Goal: Task Accomplishment & Management: Complete application form

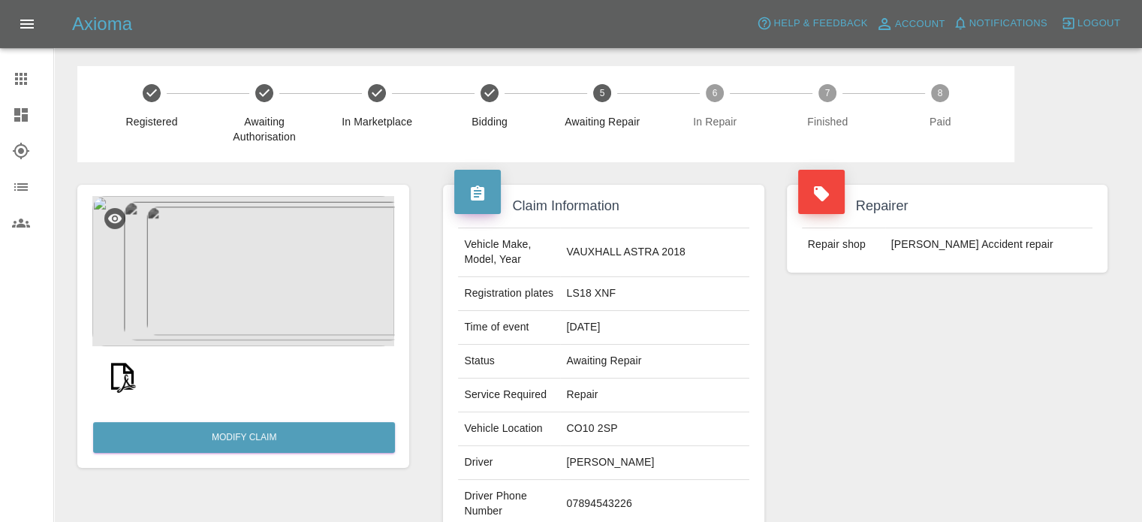
click at [30, 122] on div at bounding box center [33, 115] width 42 height 18
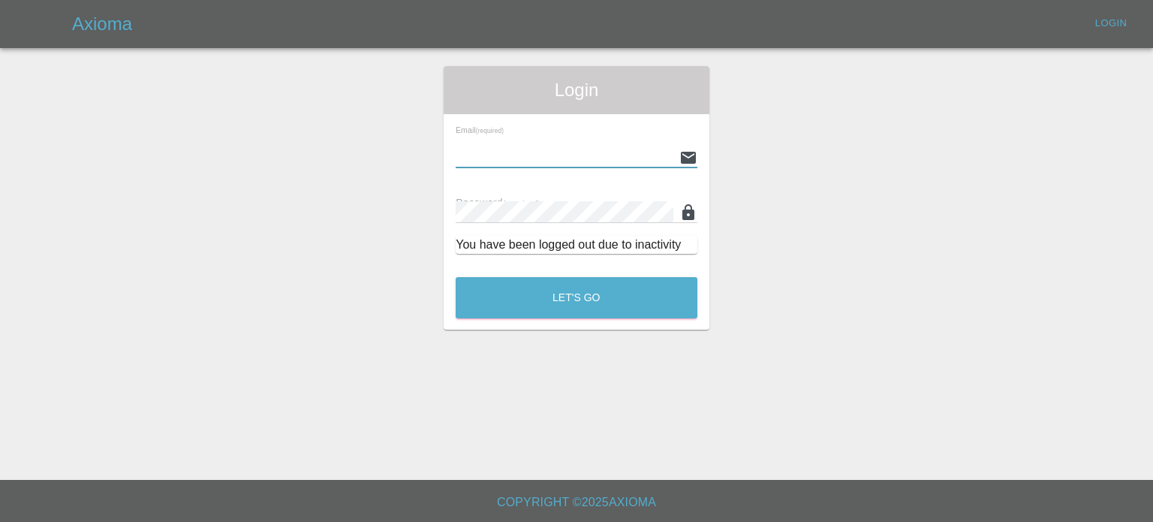
click at [505, 147] on input "text" at bounding box center [565, 157] width 218 height 22
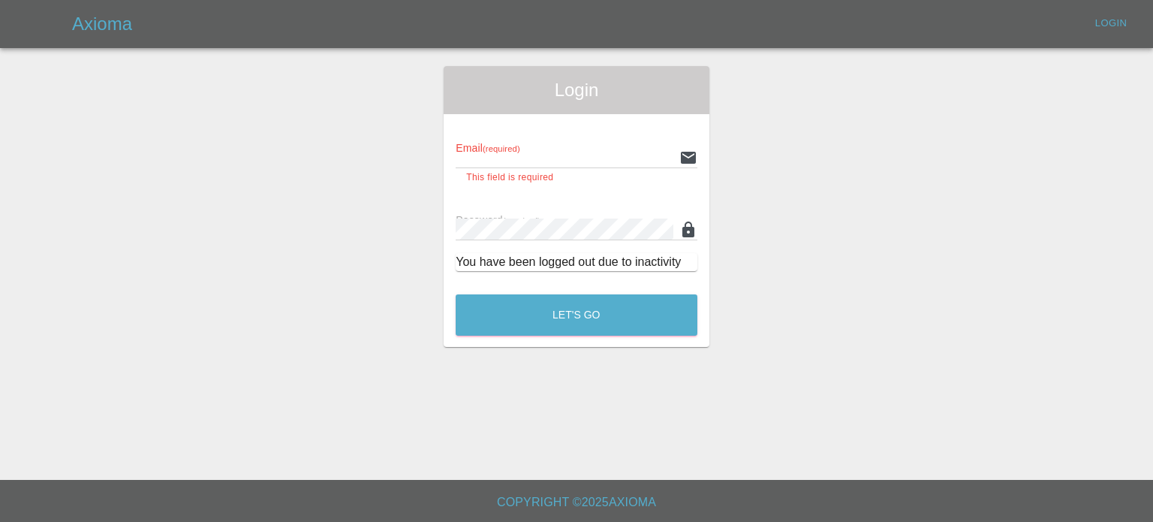
type input "[DOMAIN_NAME][EMAIL_ADDRESS][DOMAIN_NAME]"
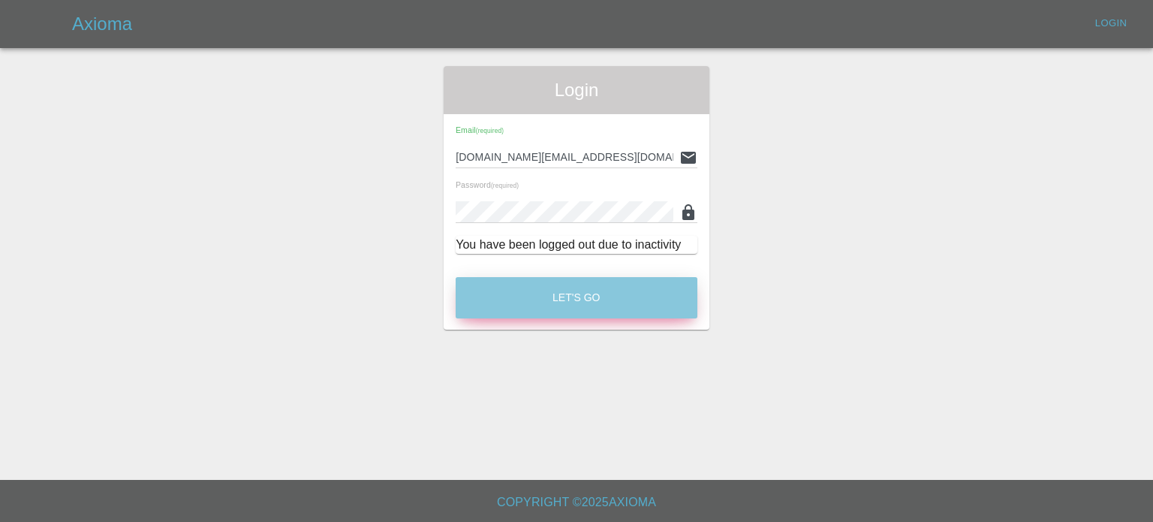
click at [556, 311] on button "Let's Go" at bounding box center [577, 297] width 242 height 41
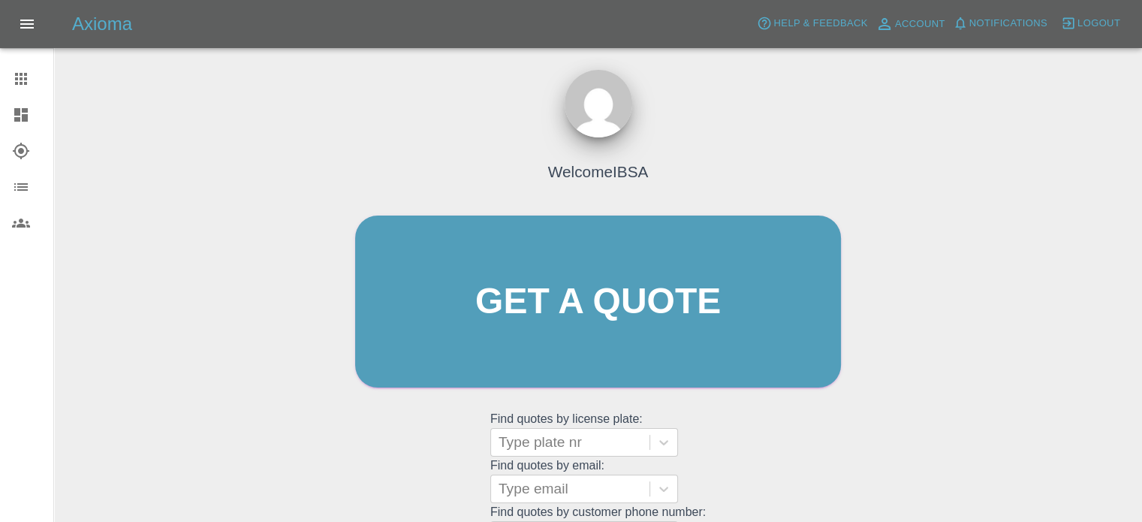
click at [15, 122] on icon at bounding box center [21, 115] width 18 height 18
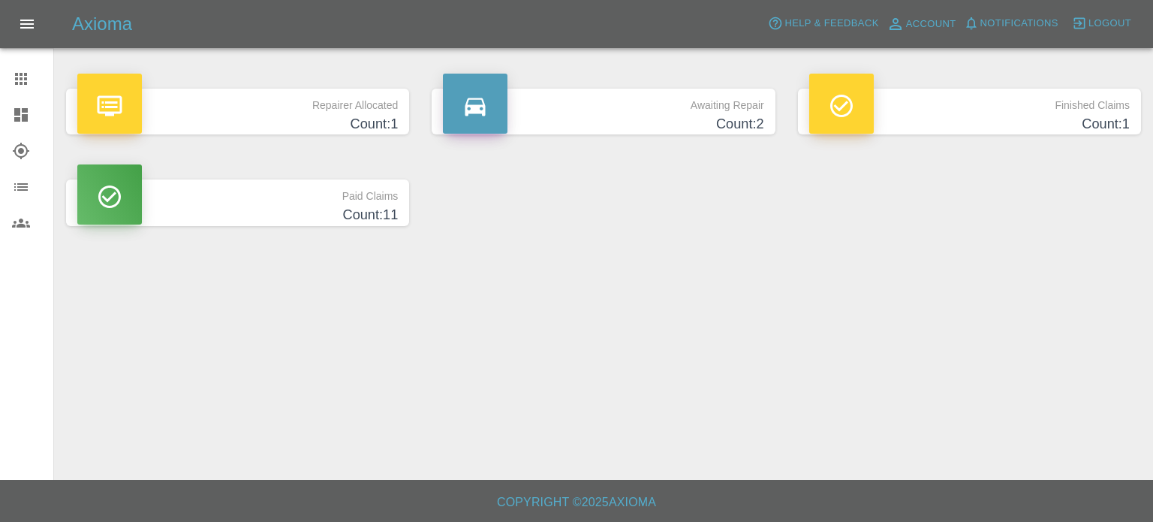
click at [214, 110] on p "Repairer Allocated" at bounding box center [237, 102] width 321 height 26
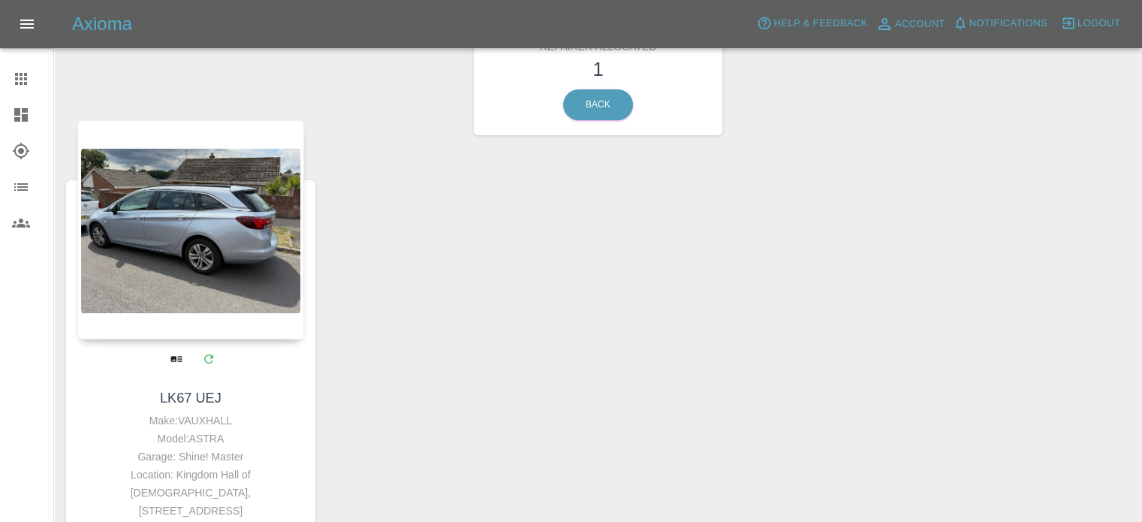
scroll to position [150, 0]
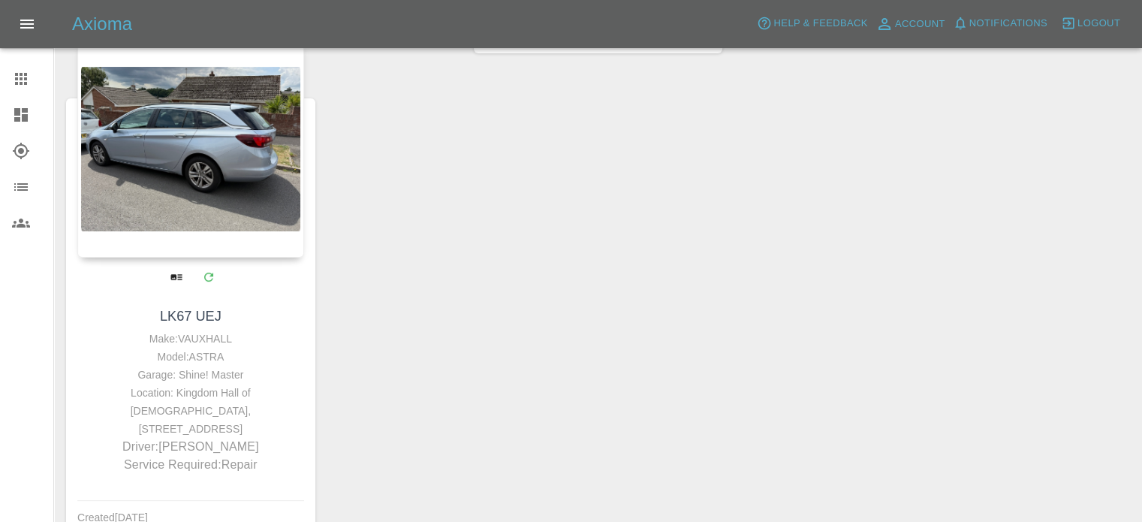
click at [188, 182] on div at bounding box center [190, 147] width 227 height 219
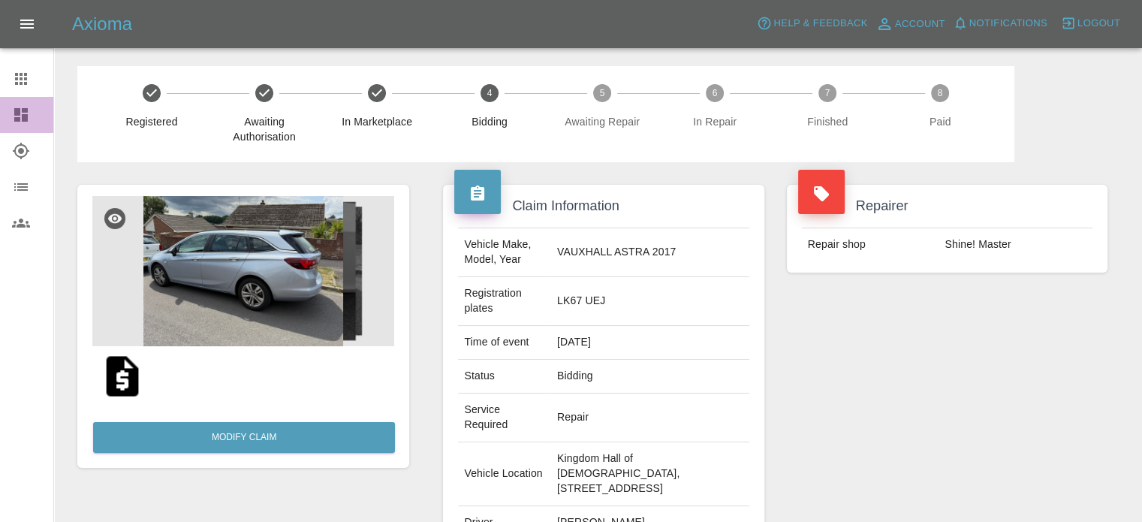
click at [28, 113] on icon at bounding box center [21, 115] width 18 height 18
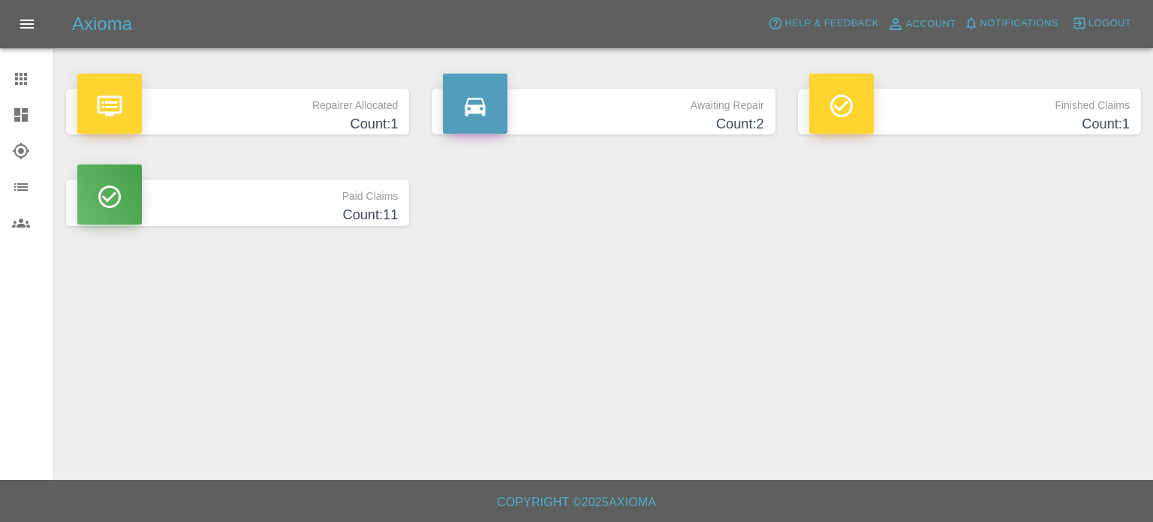
click at [790, 261] on main "Repairer Allocated Count: 1 Awaiting Repair Count: 2 Finished Claims Count: 1 P…" at bounding box center [576, 240] width 1153 height 480
click at [236, 118] on h4 "Count: 1" at bounding box center [237, 124] width 321 height 20
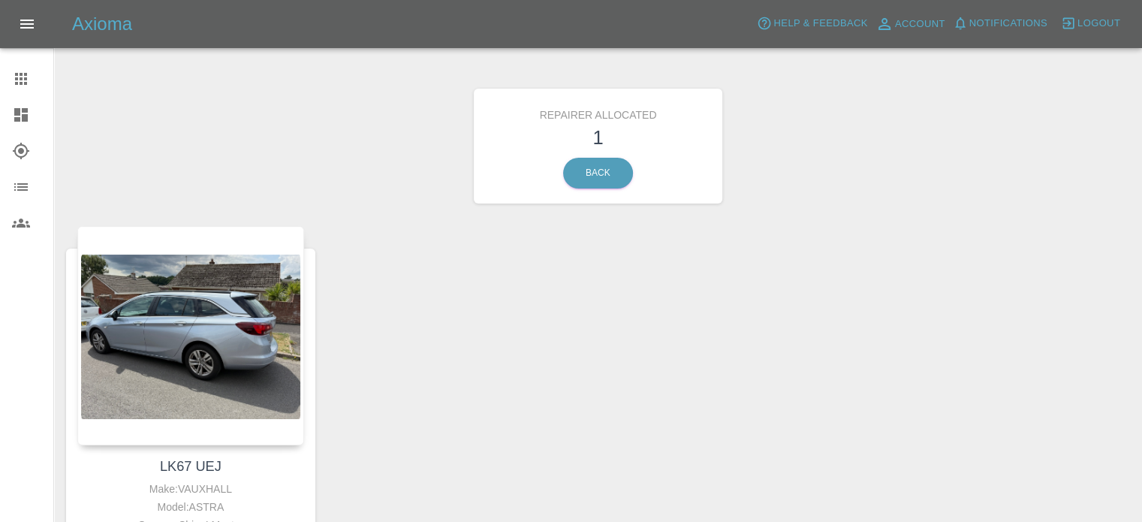
click at [25, 115] on icon at bounding box center [21, 115] width 14 height 14
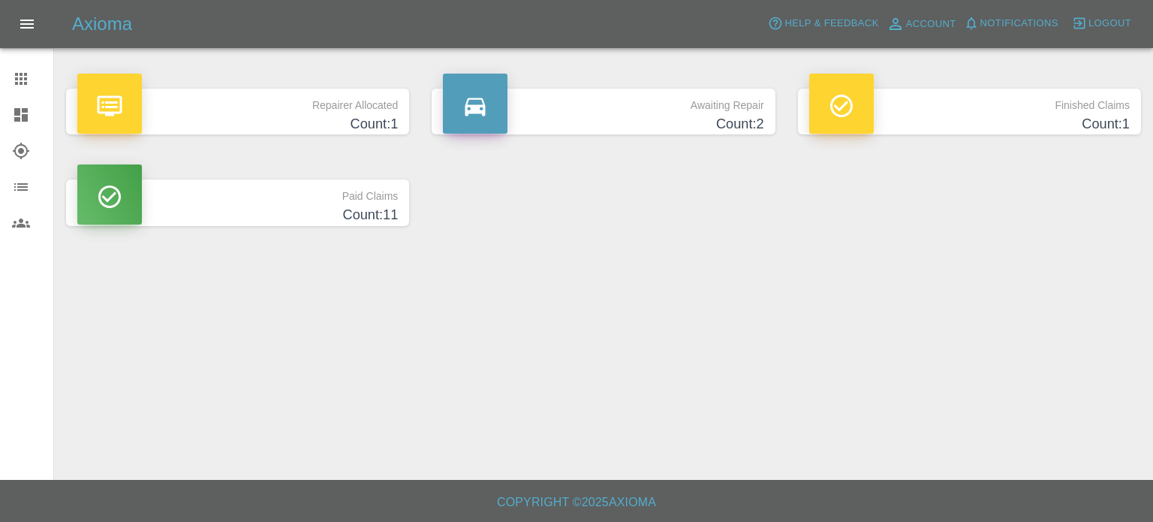
click at [562, 95] on p "Awaiting Repair" at bounding box center [603, 102] width 321 height 26
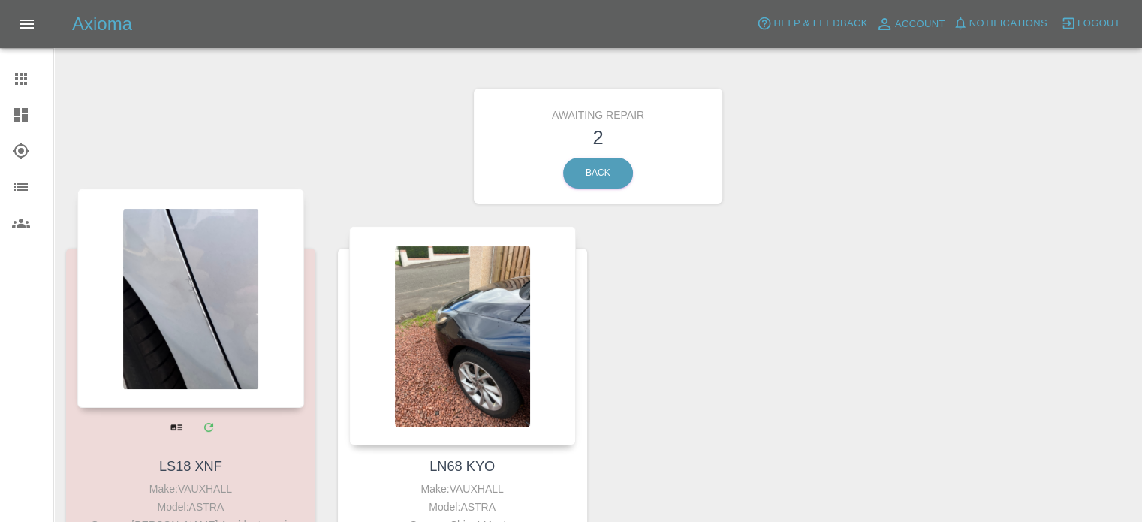
click at [192, 304] on div at bounding box center [190, 297] width 227 height 219
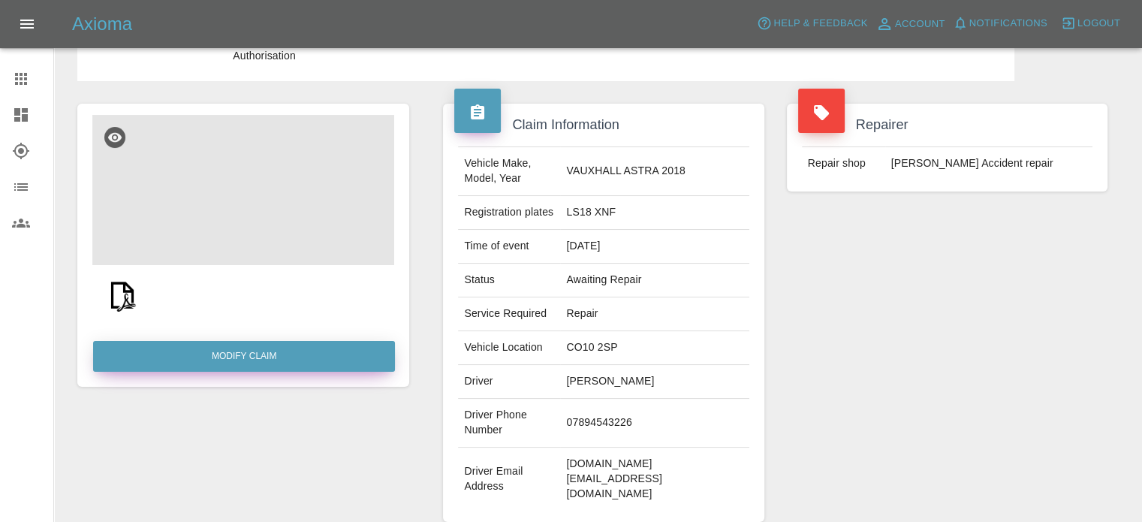
scroll to position [75, 0]
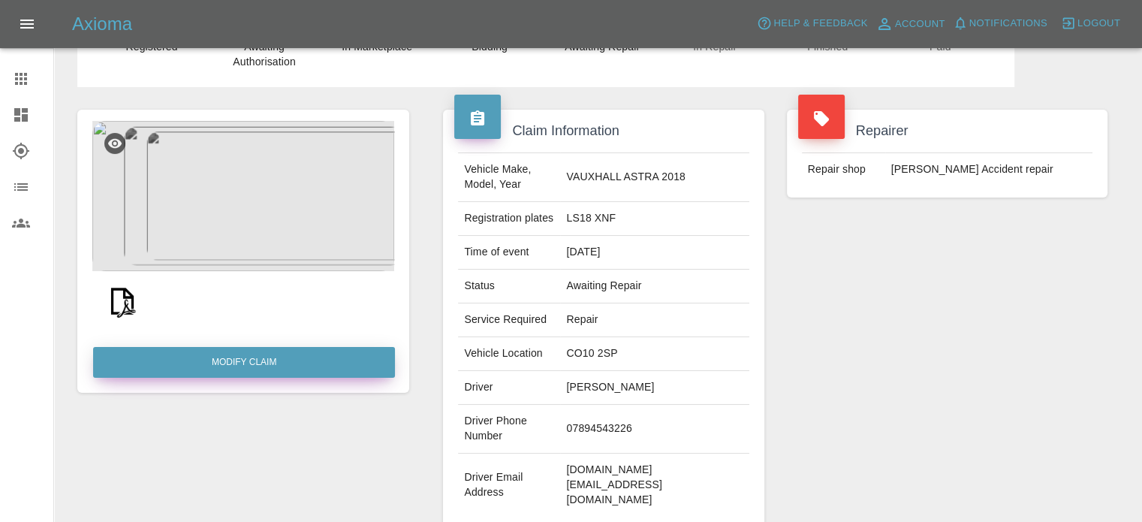
click at [288, 366] on link "Modify Claim" at bounding box center [244, 362] width 302 height 31
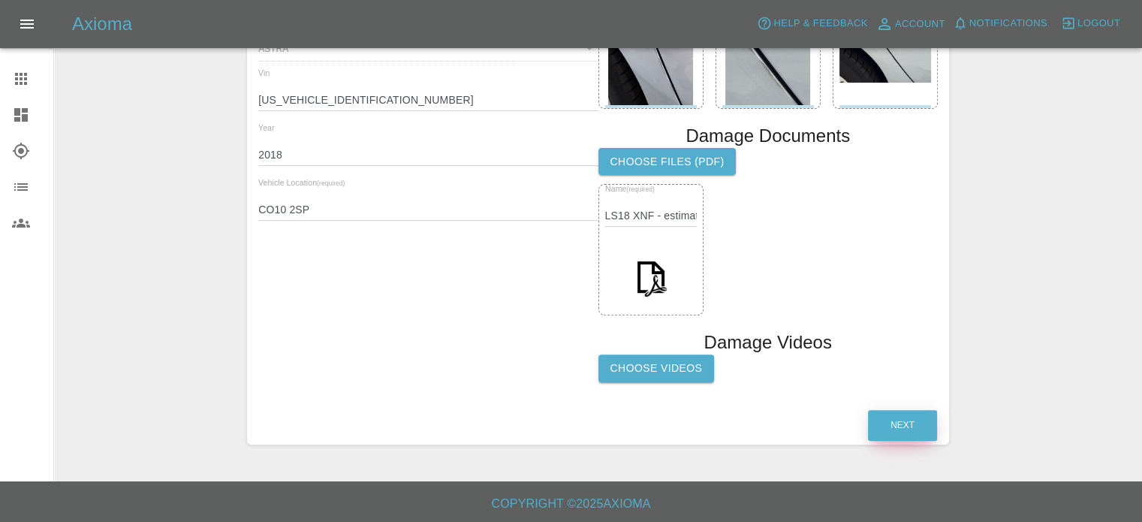
click at [903, 419] on button "Next" at bounding box center [902, 425] width 69 height 31
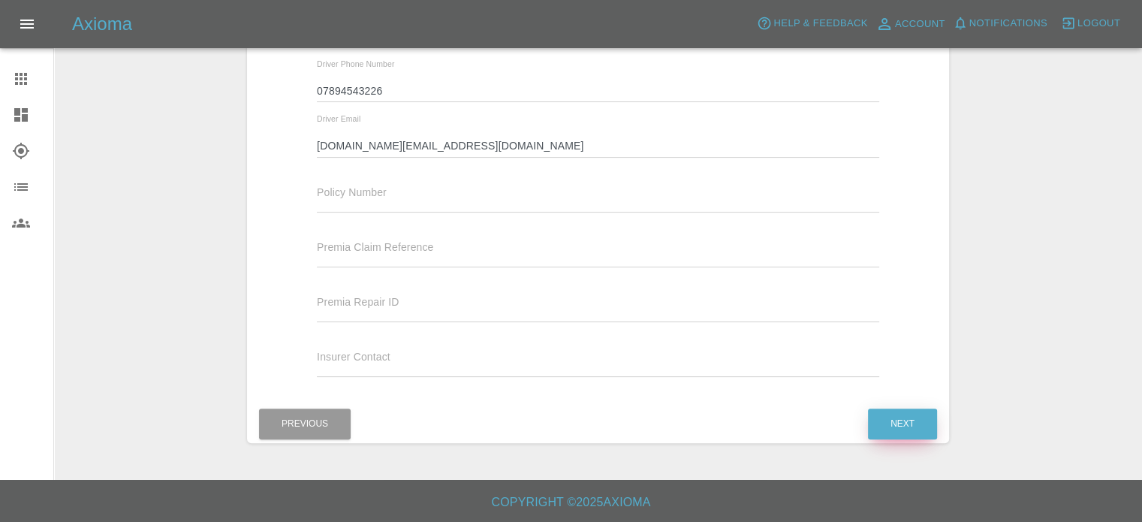
scroll to position [354, 0]
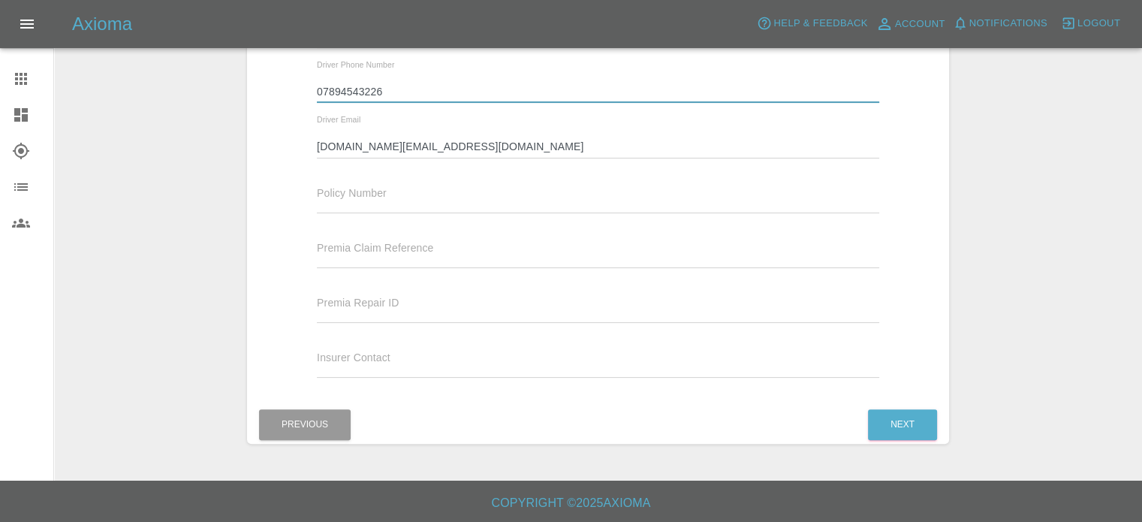
drag, startPoint x: 368, startPoint y: 91, endPoint x: 227, endPoint y: 87, distance: 141.2
click at [228, 89] on div "Enter Claim Details This information will create the claim instance. Vehicle Ab…" at bounding box center [598, 87] width 1086 height 751
type input "07891 684649"
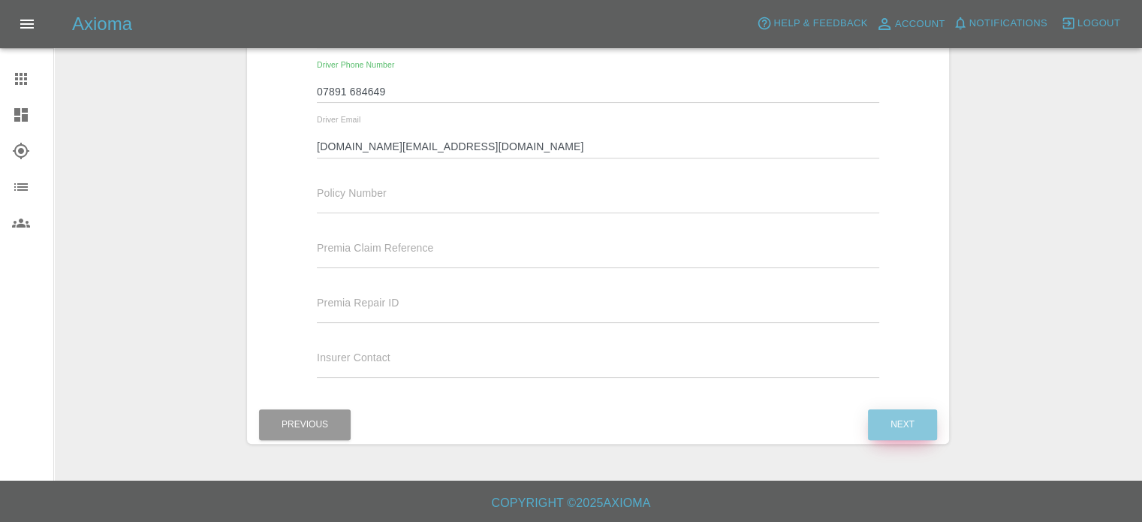
click at [882, 417] on button "Next" at bounding box center [902, 424] width 69 height 31
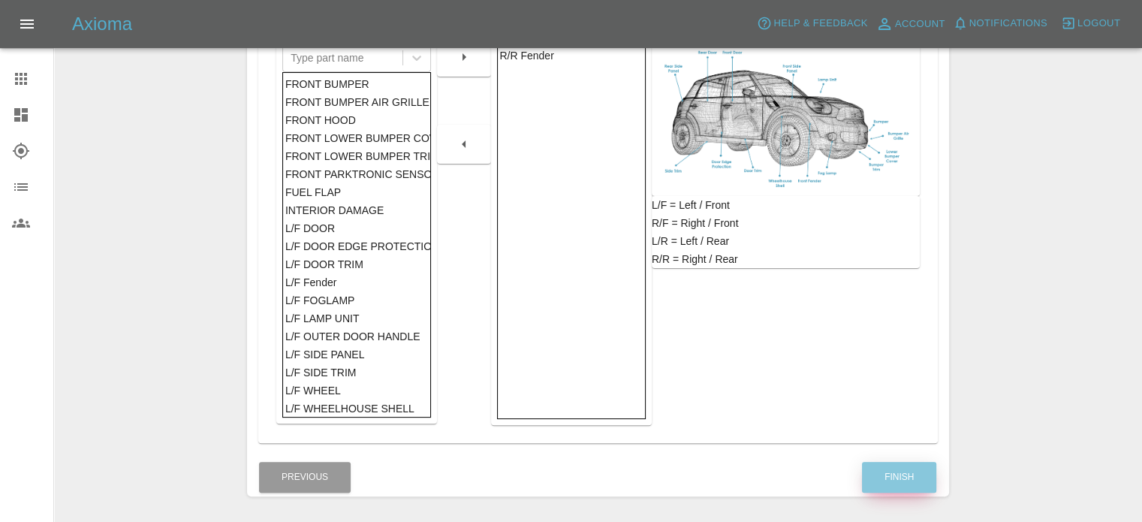
click at [898, 462] on button "Finish" at bounding box center [899, 477] width 74 height 31
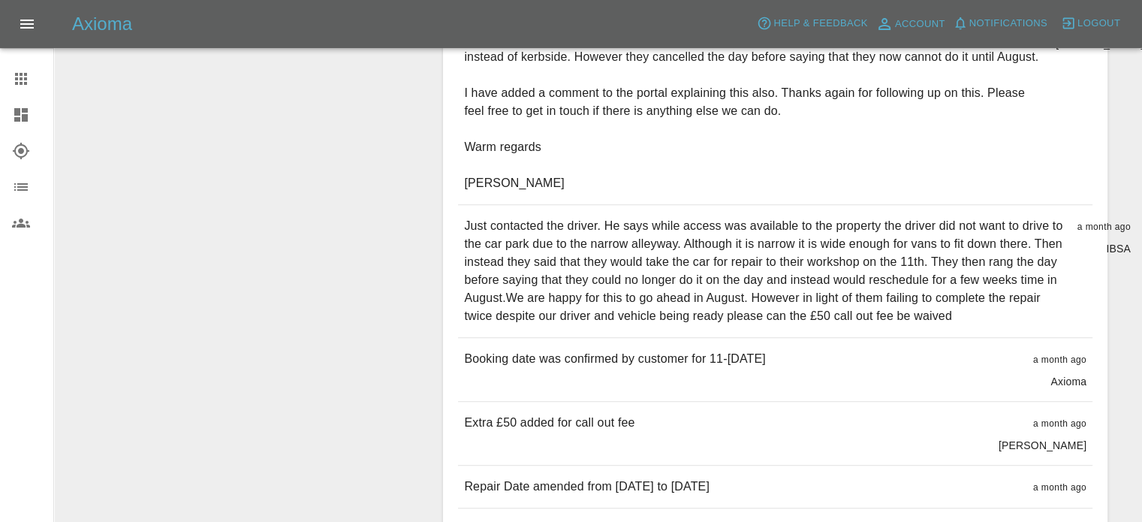
scroll to position [1432, 0]
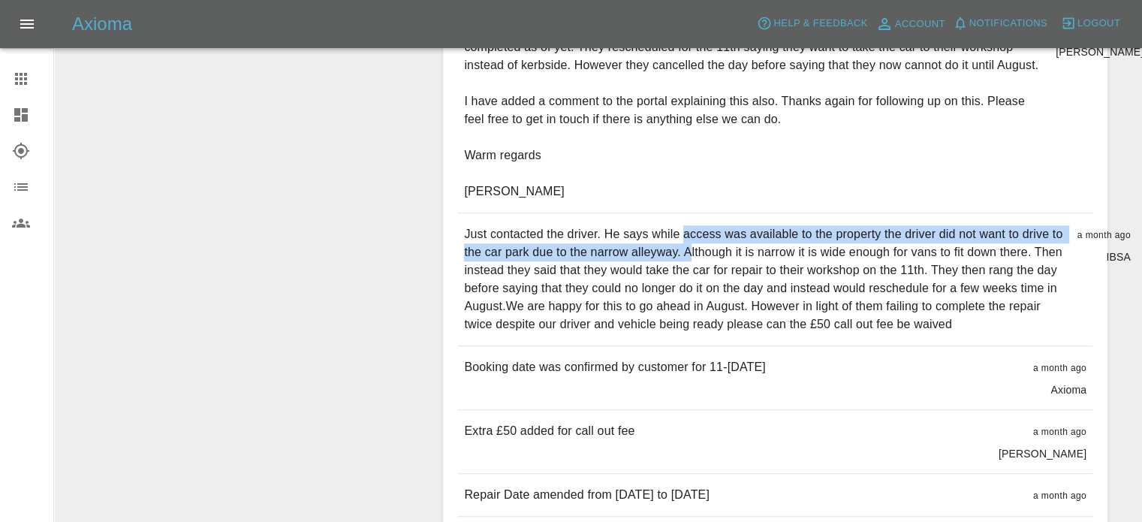
drag, startPoint x: 686, startPoint y: 139, endPoint x: 691, endPoint y: 153, distance: 15.0
click at [691, 225] on p "Just contacted the driver. He says while access was available to the property t…" at bounding box center [764, 279] width 601 height 108
click at [688, 225] on p "Just contacted the driver. He says while access was available to the property t…" at bounding box center [764, 279] width 601 height 108
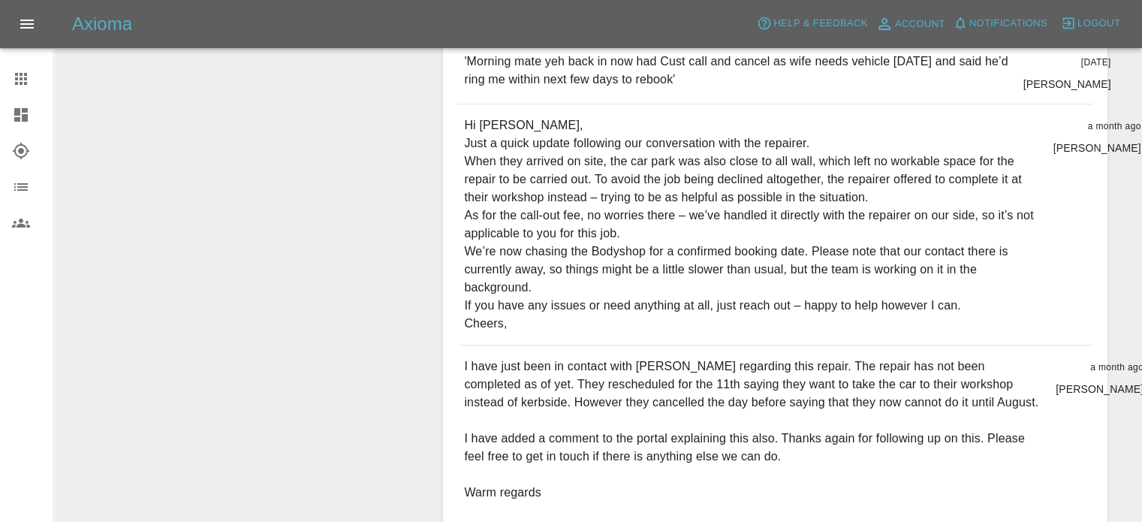
scroll to position [1057, 0]
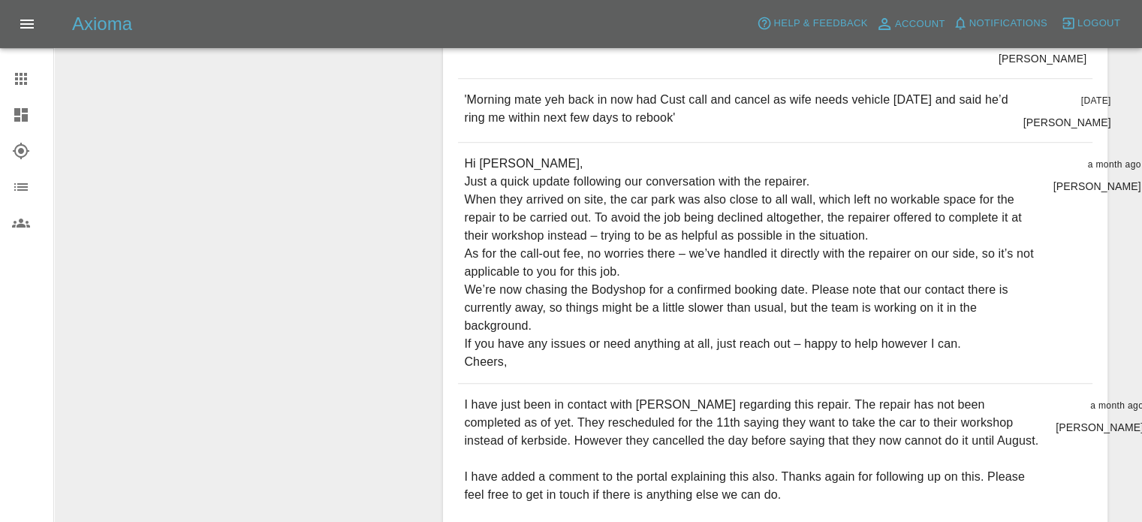
click at [24, 106] on icon at bounding box center [21, 115] width 18 height 18
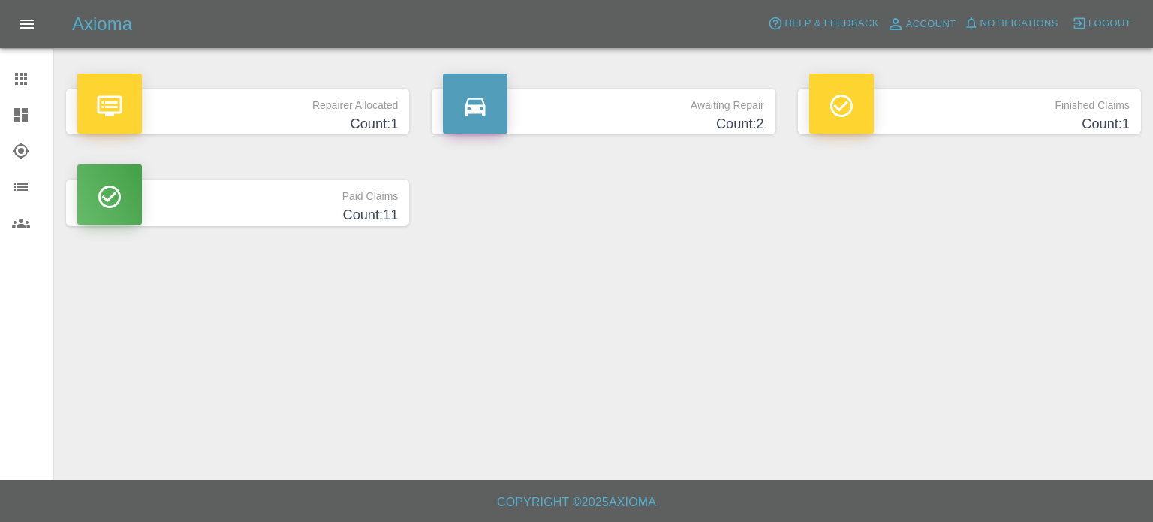
click at [308, 104] on p "Repairer Allocated" at bounding box center [237, 102] width 321 height 26
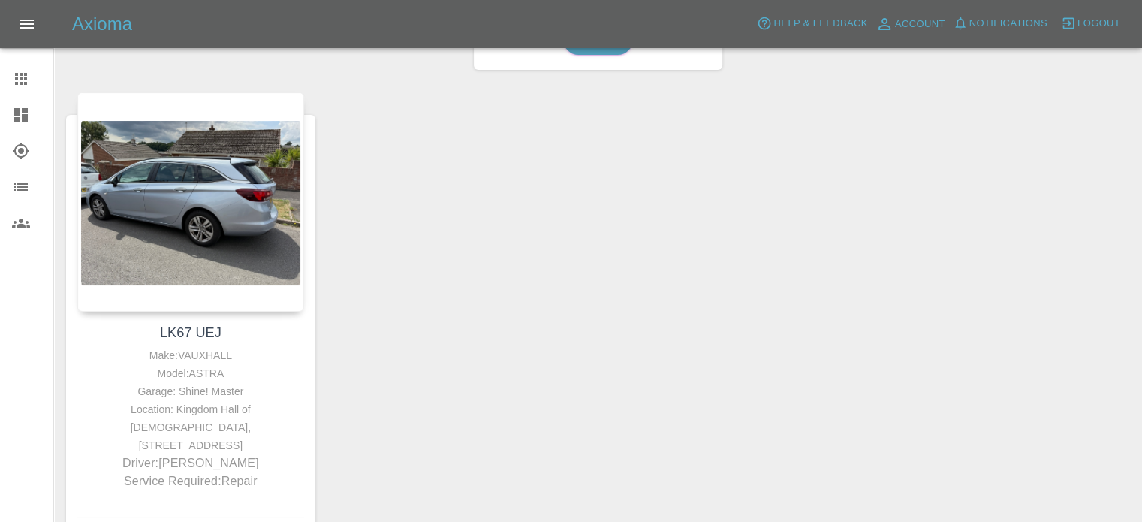
scroll to position [226, 0]
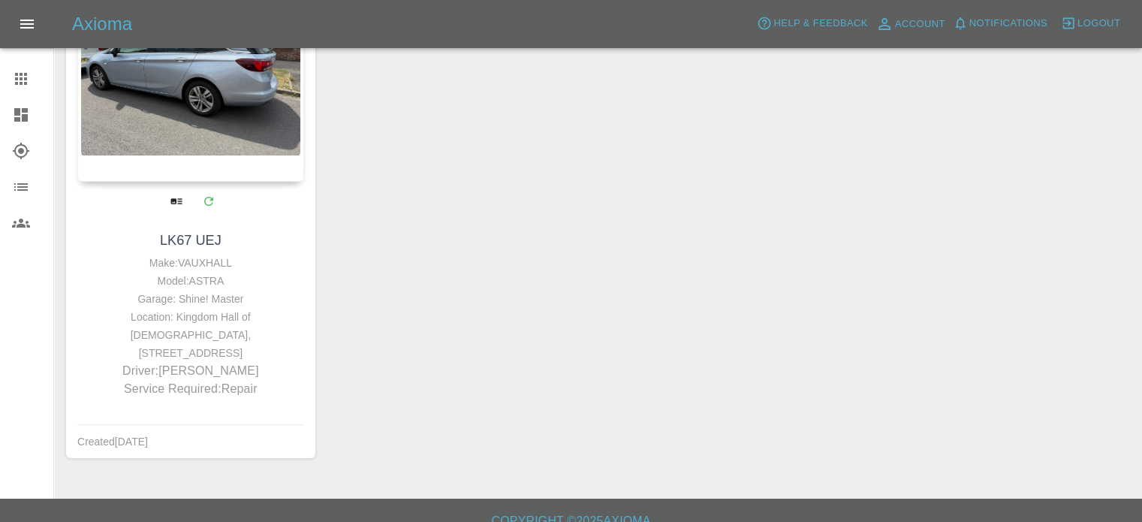
click at [195, 147] on div at bounding box center [190, 71] width 227 height 219
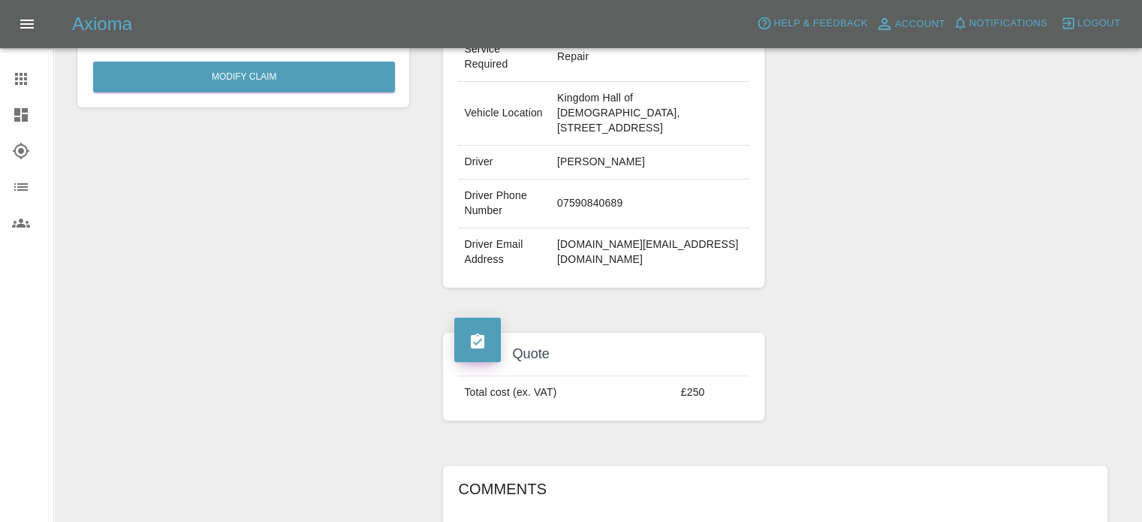
scroll to position [225, 0]
